Goal: Find specific page/section: Find specific page/section

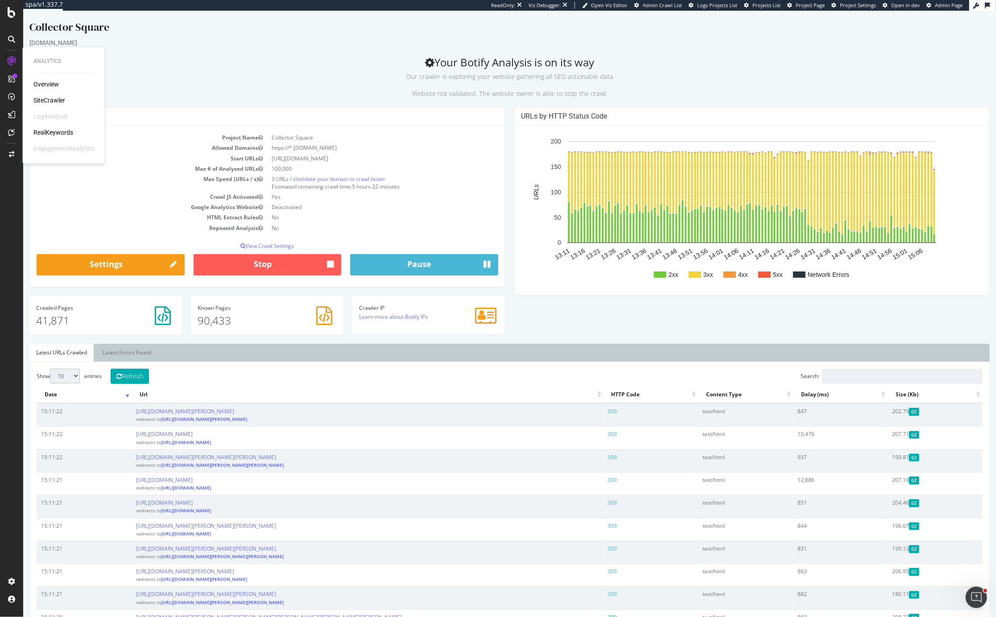
click at [54, 108] on div "Overview SiteCrawler LogAnalyzer RealKeywords EngagementAnalytics" at bounding box center [63, 116] width 61 height 73
click at [54, 103] on div "SiteCrawler" at bounding box center [49, 100] width 32 height 9
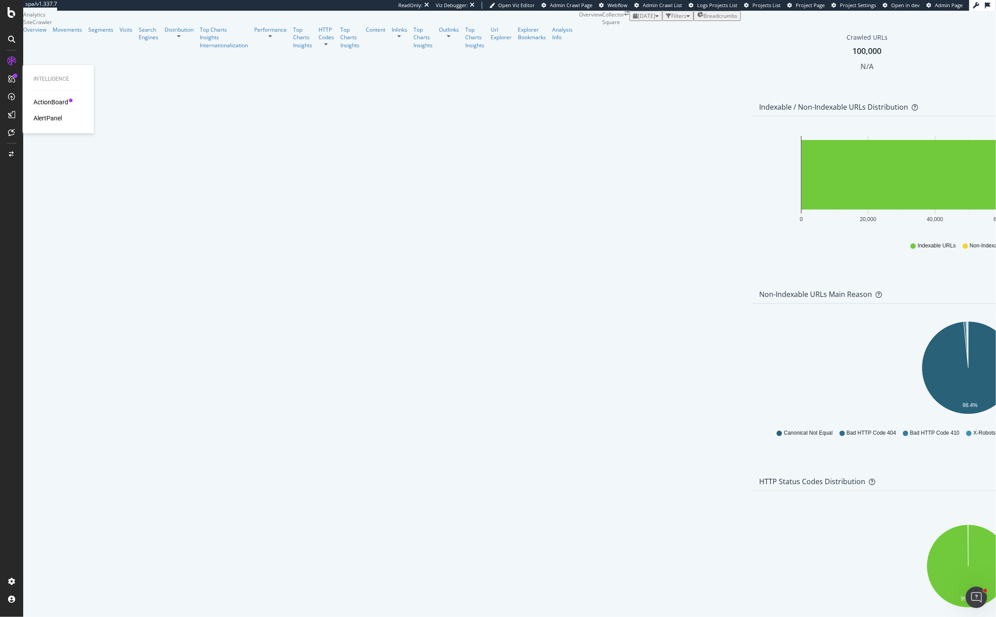
click at [51, 102] on div "ActionBoard" at bounding box center [50, 102] width 35 height 9
